Goal: Information Seeking & Learning: Learn about a topic

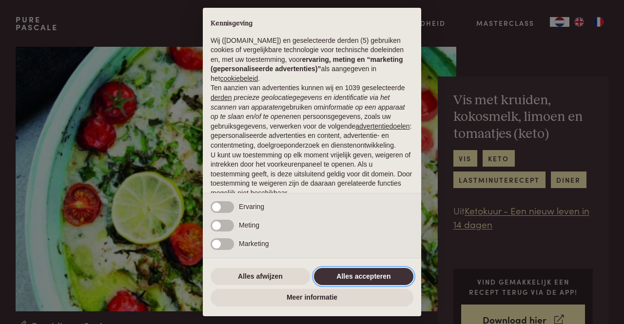
click at [366, 278] on button "Alles accepteren" at bounding box center [363, 277] width 99 height 18
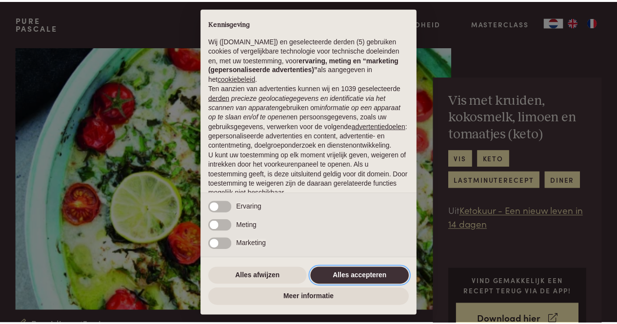
scroll to position [67, 0]
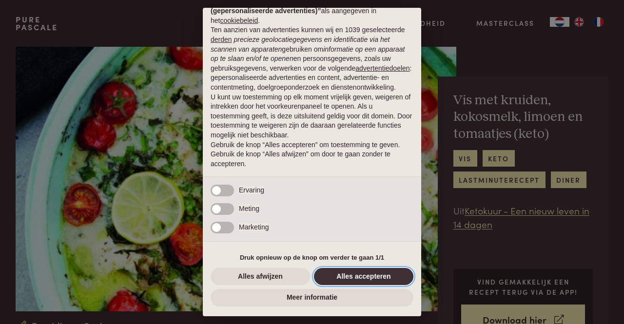
click at [333, 273] on button "Alles accepteren" at bounding box center [363, 277] width 99 height 18
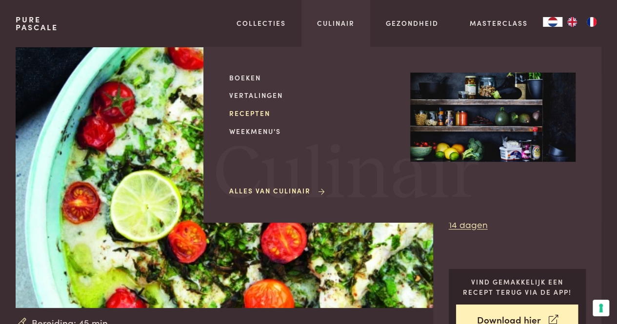
click at [260, 111] on link "Recepten" at bounding box center [311, 113] width 165 height 10
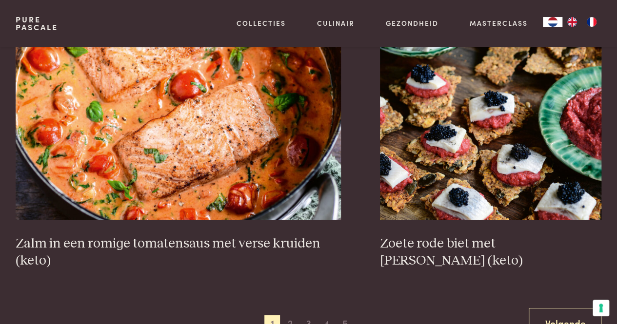
scroll to position [1658, 0]
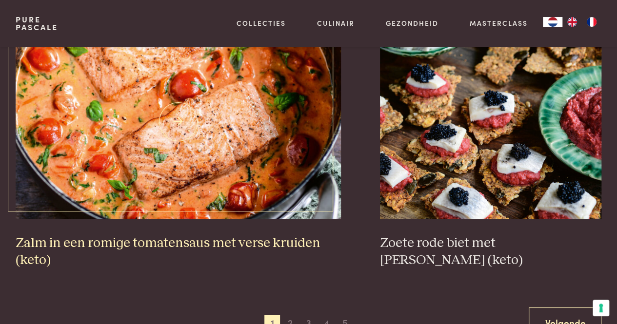
click at [283, 97] on img at bounding box center [179, 121] width 326 height 195
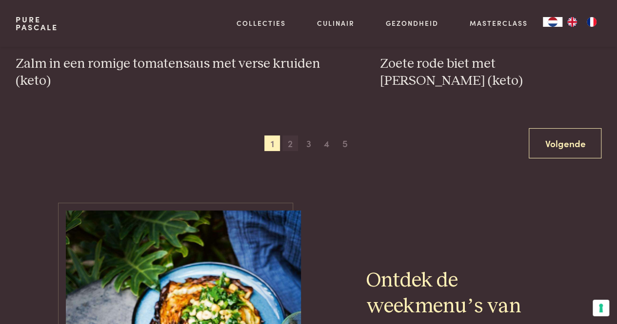
click at [292, 146] on span "2" at bounding box center [290, 144] width 16 height 16
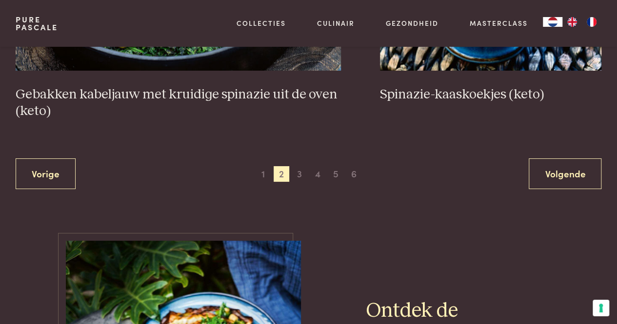
scroll to position [1824, 0]
click at [301, 175] on span "3" at bounding box center [300, 174] width 16 height 16
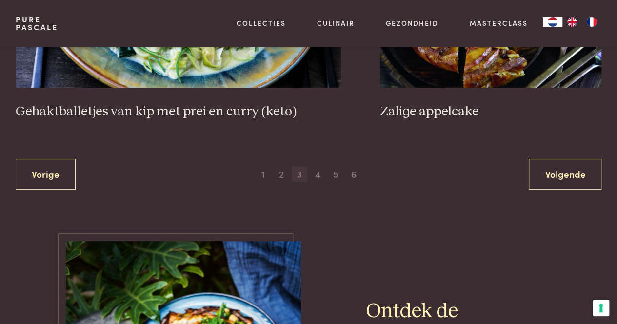
scroll to position [1874, 0]
click at [317, 166] on span "4" at bounding box center [318, 174] width 16 height 16
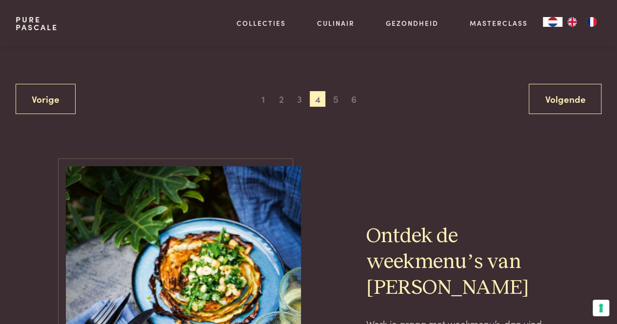
scroll to position [1884, 0]
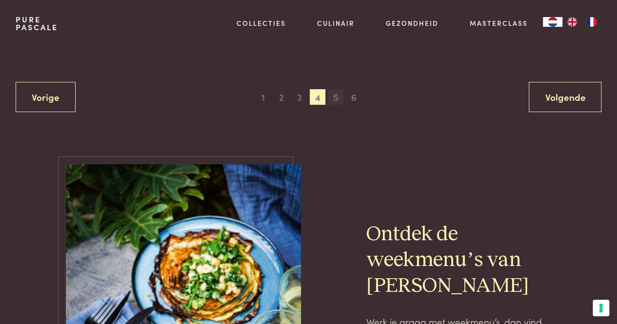
click at [336, 97] on span "5" at bounding box center [336, 97] width 16 height 16
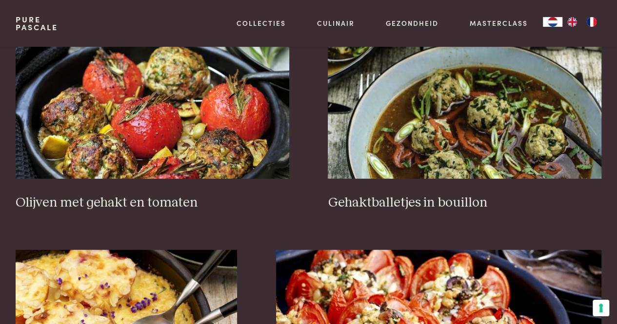
scroll to position [1203, 0]
